Goal: Transaction & Acquisition: Purchase product/service

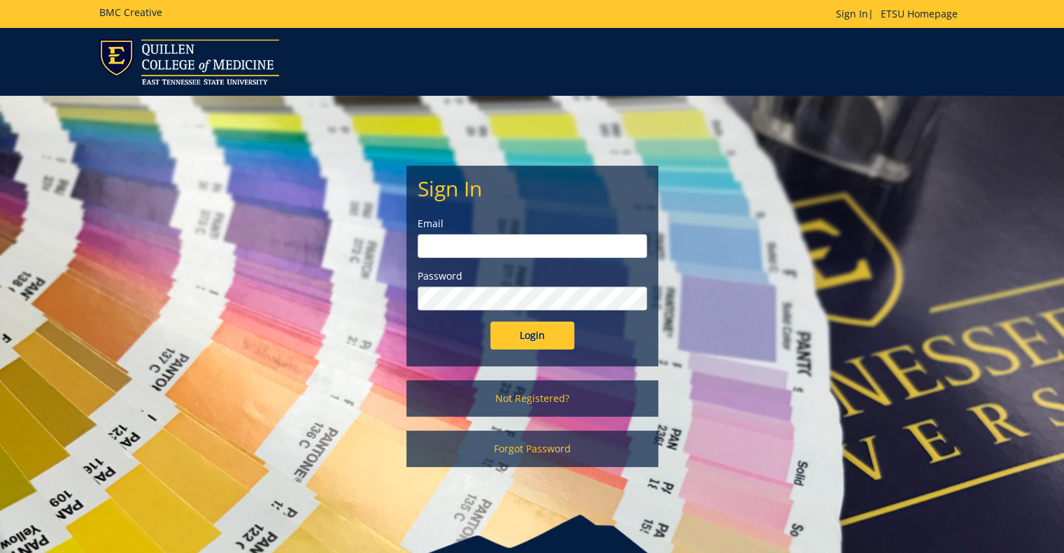
click at [542, 245] on input "email" at bounding box center [532, 246] width 229 height 24
type input "hirsch@etsu.edu"
click at [490, 322] on input "Login" at bounding box center [532, 336] width 84 height 28
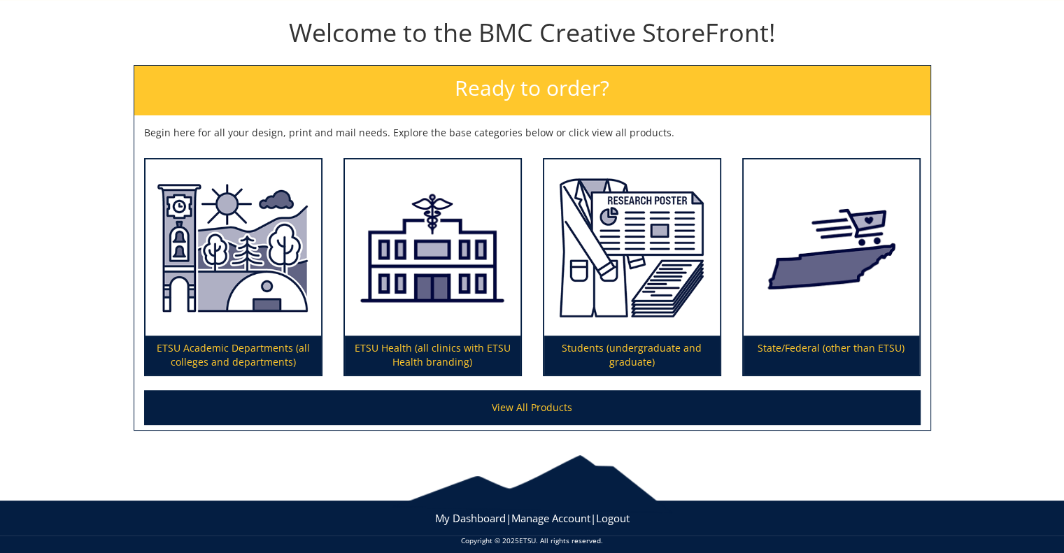
scroll to position [157, 0]
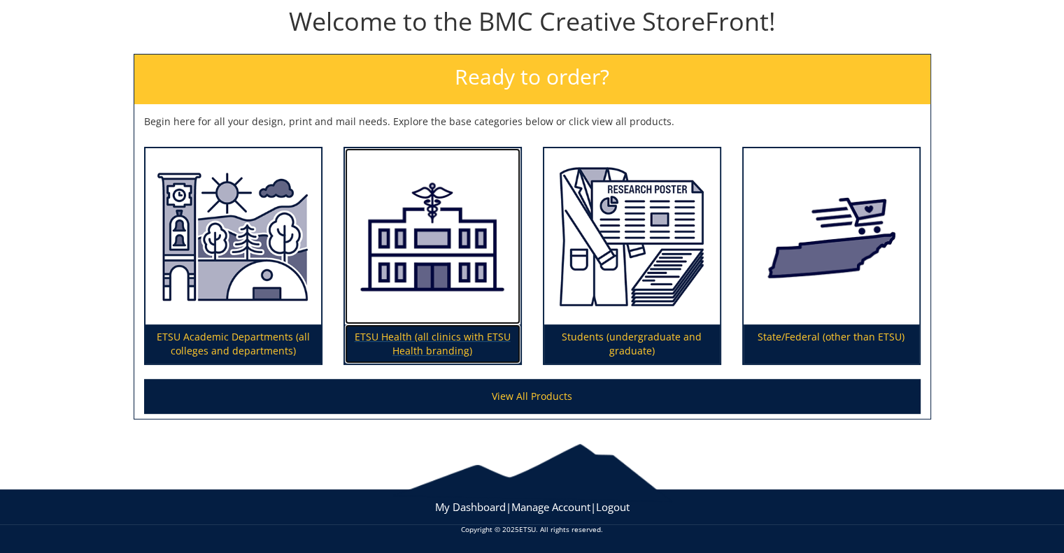
click at [408, 245] on img at bounding box center [433, 236] width 176 height 177
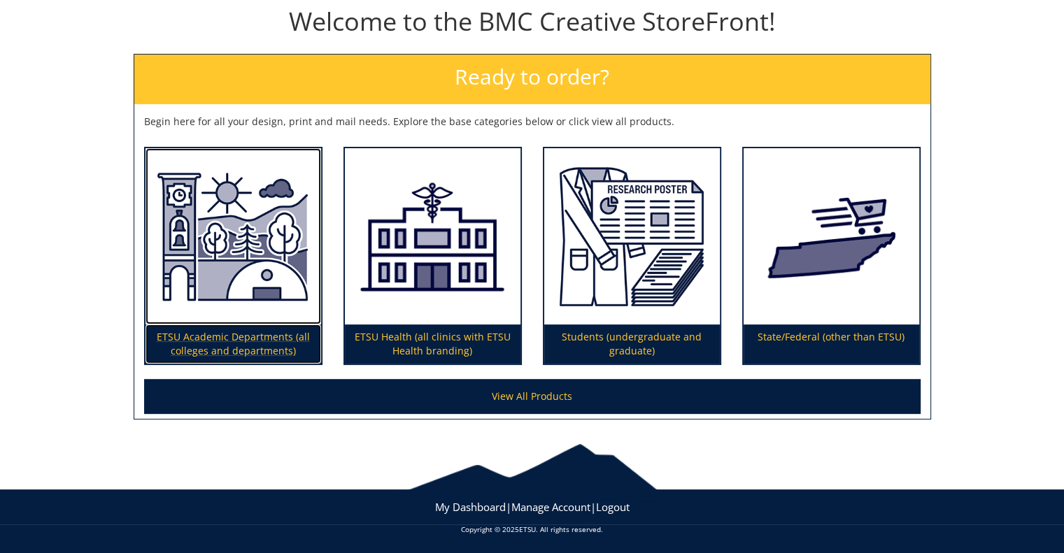
click at [220, 322] on img at bounding box center [233, 236] width 176 height 177
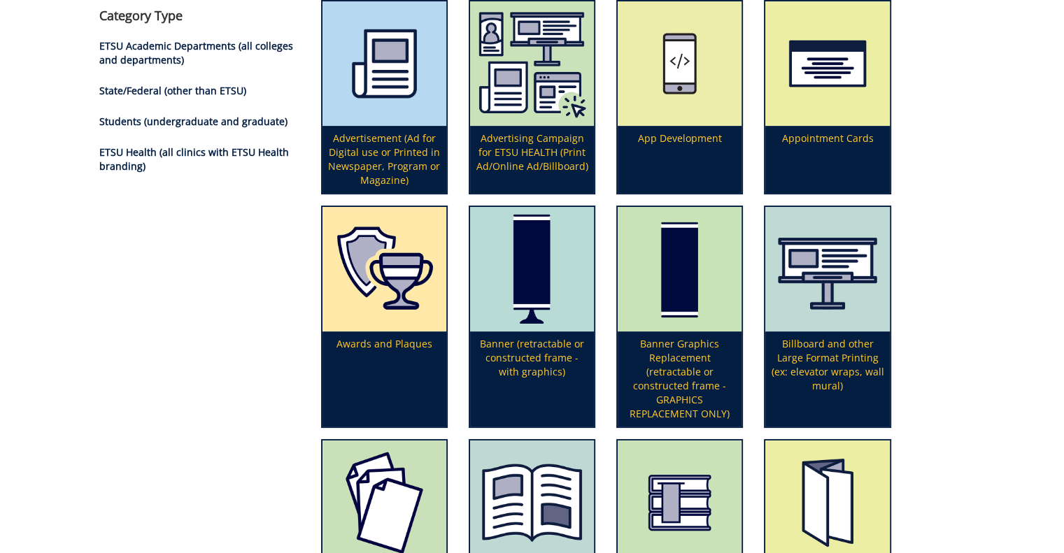
scroll to position [420, 0]
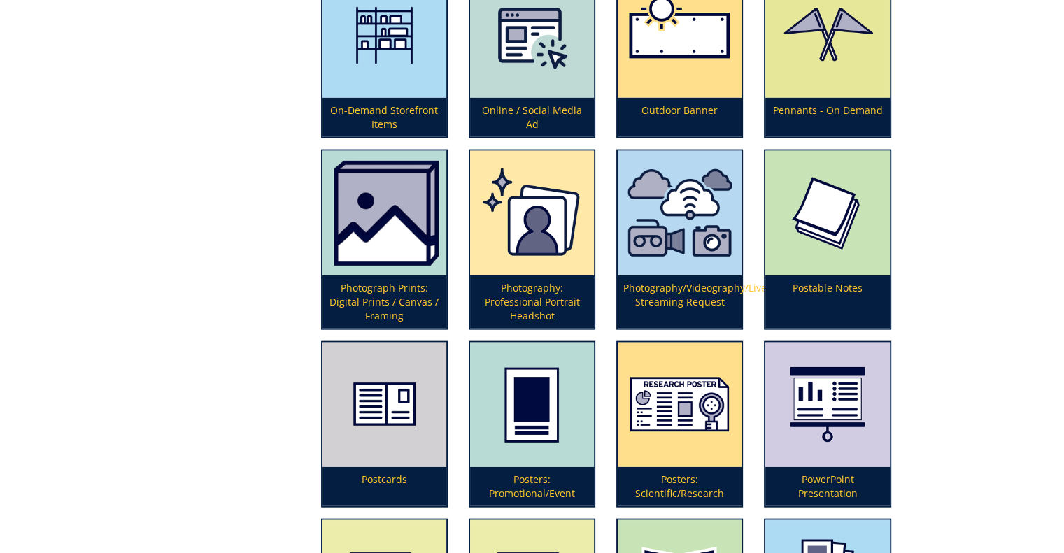
scroll to position [3217, 0]
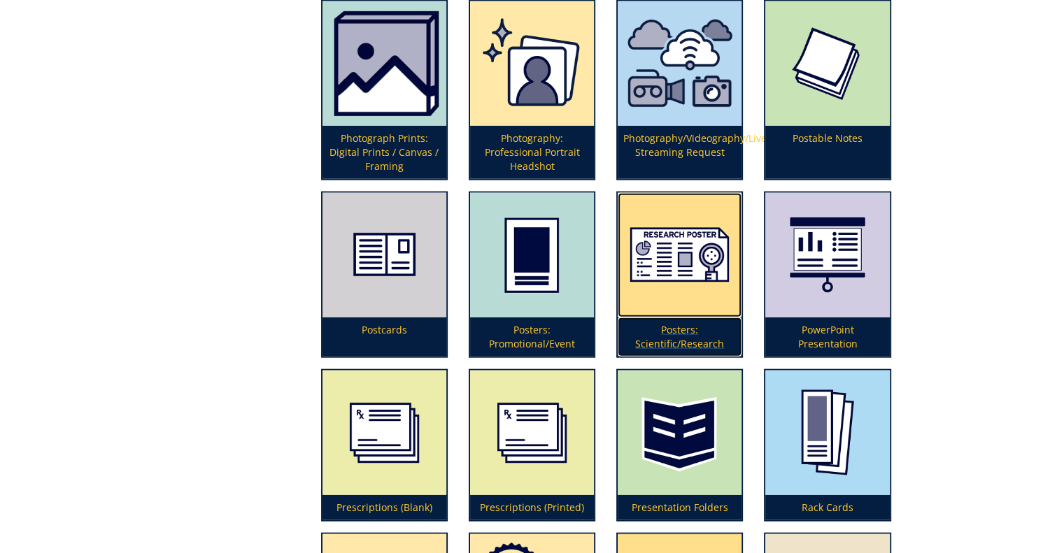
click at [711, 304] on img at bounding box center [680, 255] width 124 height 124
